Goal: Find specific page/section: Find specific page/section

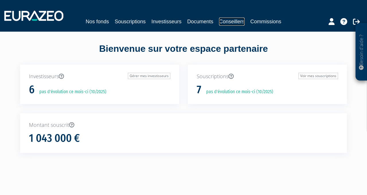
click at [226, 21] on link "Conseillers" at bounding box center [232, 22] width 26 height 8
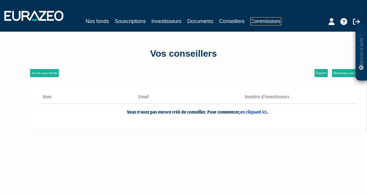
click at [268, 21] on link "Commissions" at bounding box center [265, 21] width 31 height 8
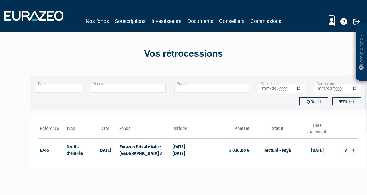
click at [331, 22] on icon at bounding box center [332, 21] width 6 height 7
